Goal: Find contact information: Obtain details needed to contact an individual or organization

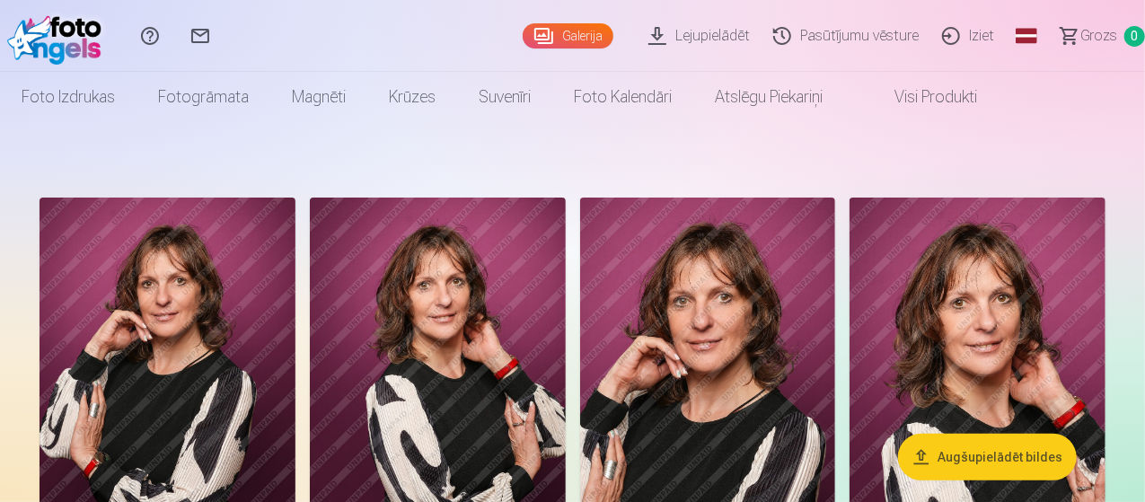
click at [225, 37] on link "Sazinies ar mums" at bounding box center [200, 36] width 50 height 72
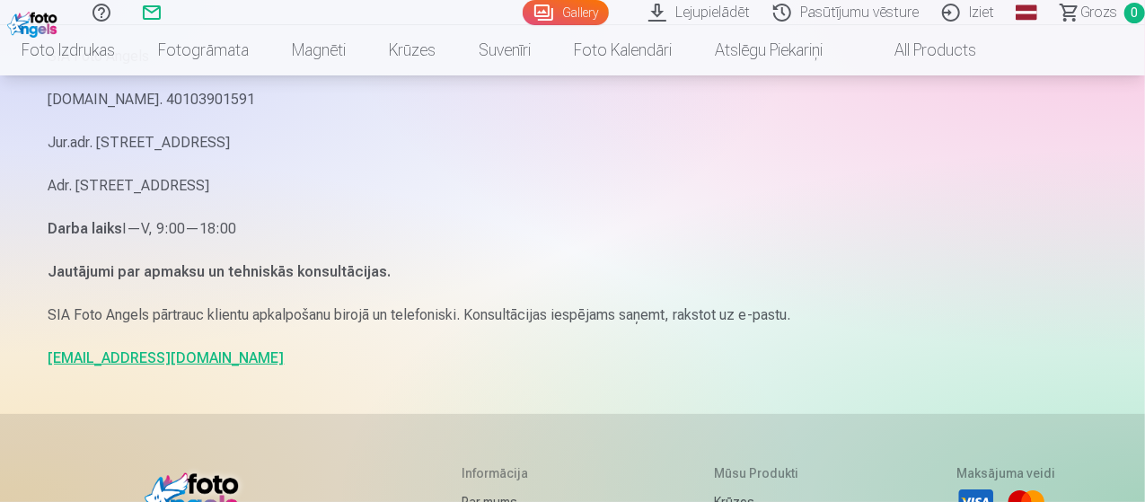
scroll to position [205, 0]
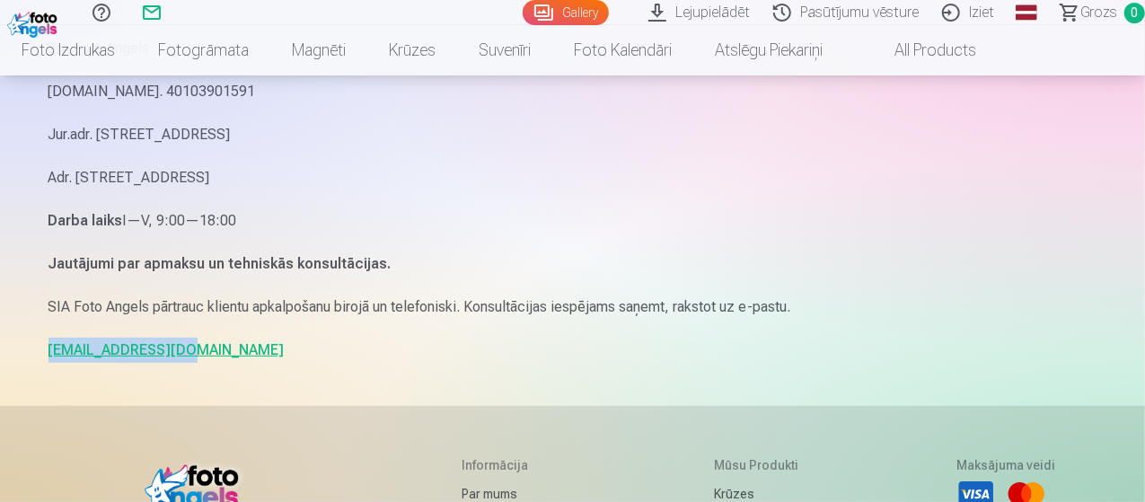
drag, startPoint x: 185, startPoint y: 351, endPoint x: 47, endPoint y: 353, distance: 138.4
click at [47, 353] on div "Sazinies ar mums SIA Foto Angels Reg.Nr. 40103901591 Jur.adr. Rīga, Dzelzavas i…" at bounding box center [573, 347] width 1078 height 1105
copy link "info@fotoangels.lv"
click at [41, 346] on div "Sazinies ar mums SIA Foto Angels Reg.Nr. 40103901591 Jur.adr. Rīga, Dzelzavas i…" at bounding box center [573, 347] width 1078 height 1105
click at [661, 17] on link "Lejupielādēt" at bounding box center [702, 12] width 125 height 25
